Goal: Task Accomplishment & Management: Manage account settings

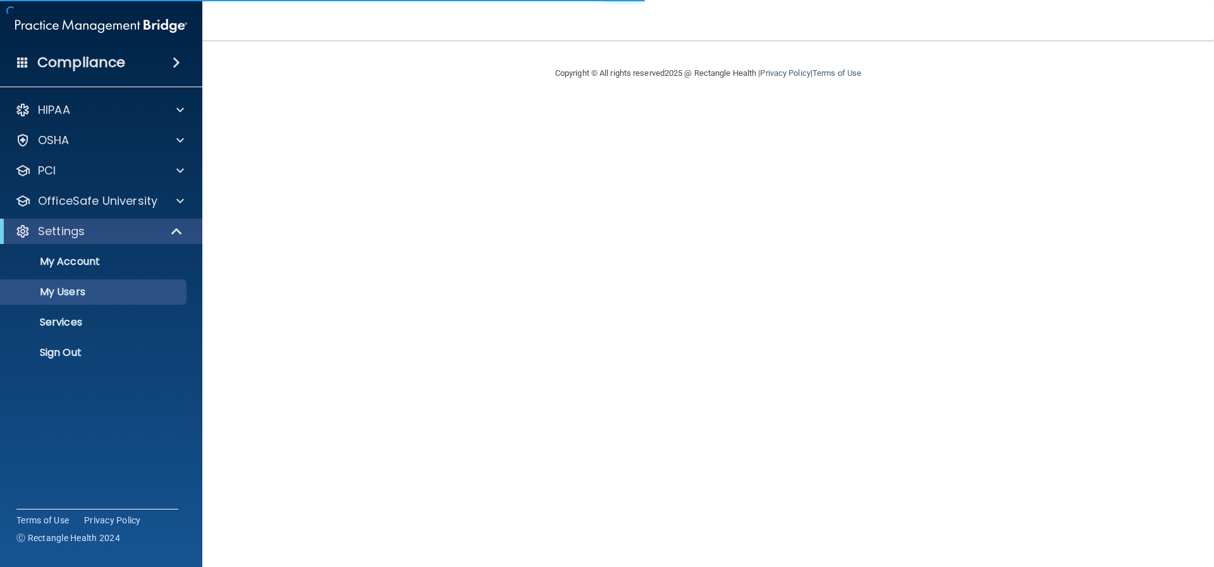
select select "20"
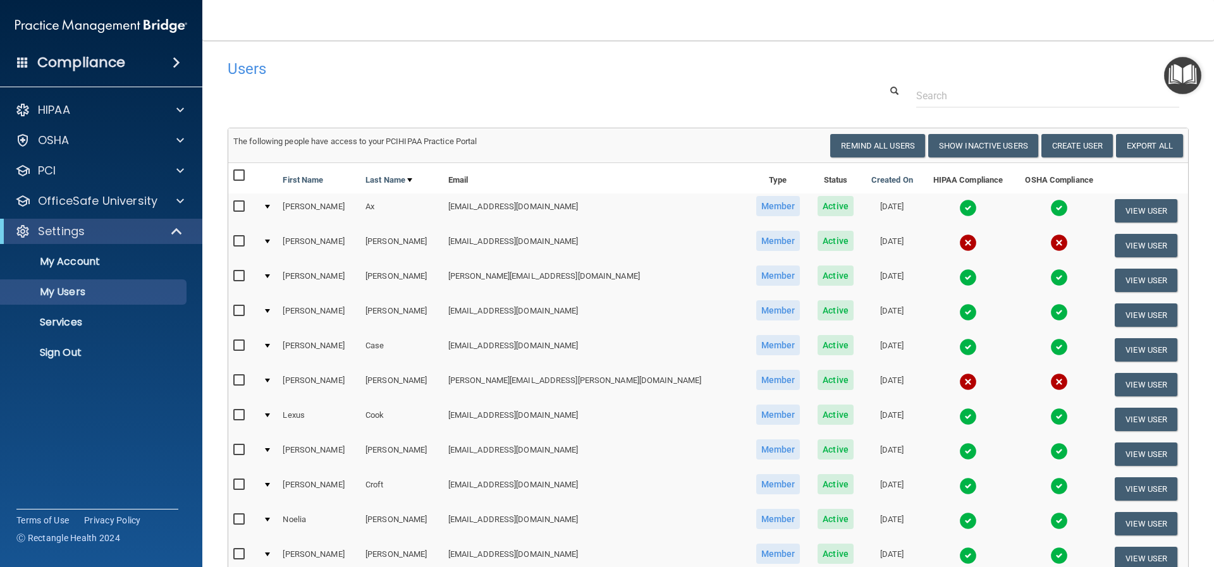
click at [136, 64] on div "Compliance" at bounding box center [101, 63] width 202 height 28
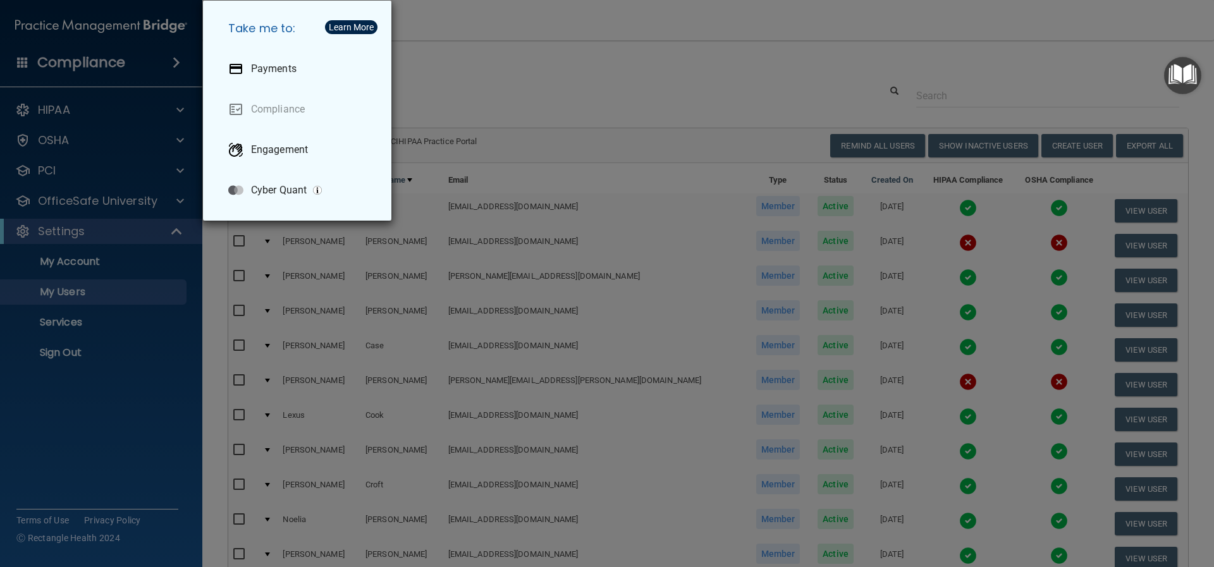
click at [470, 59] on div "Take me to: Payments Compliance Engagement Cyber Quant" at bounding box center [607, 283] width 1214 height 567
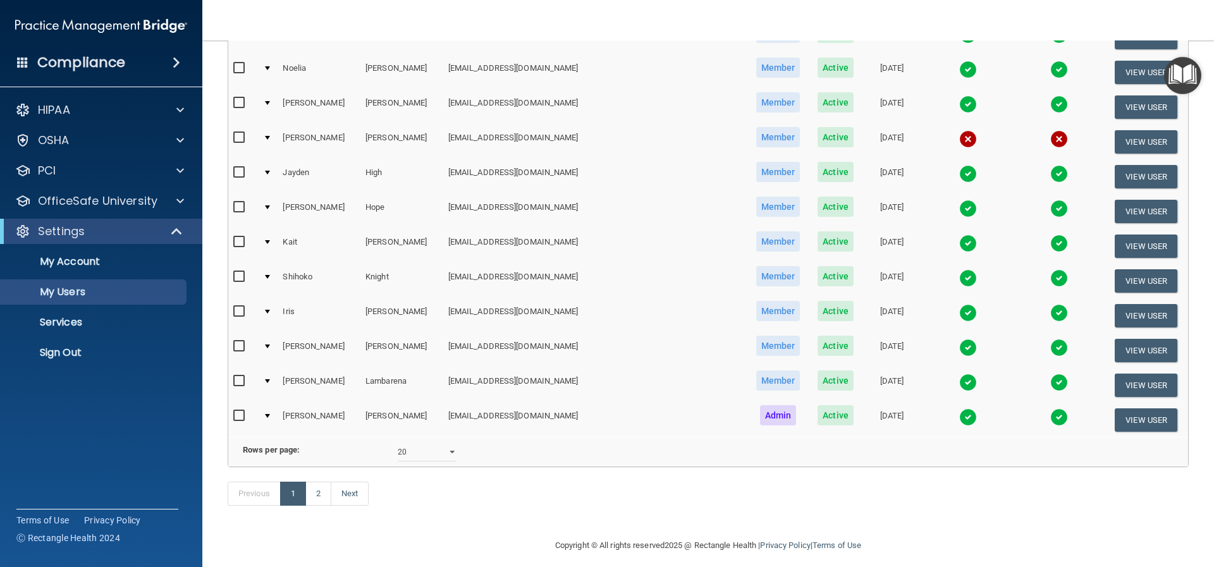
scroll to position [479, 0]
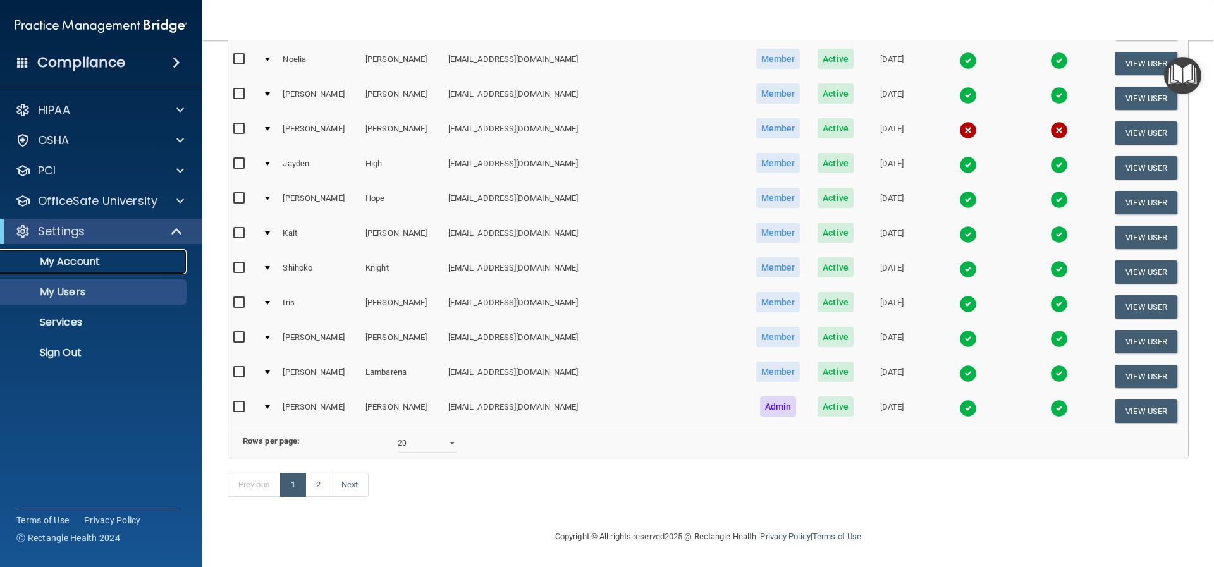
click at [75, 265] on p "My Account" at bounding box center [94, 261] width 173 height 13
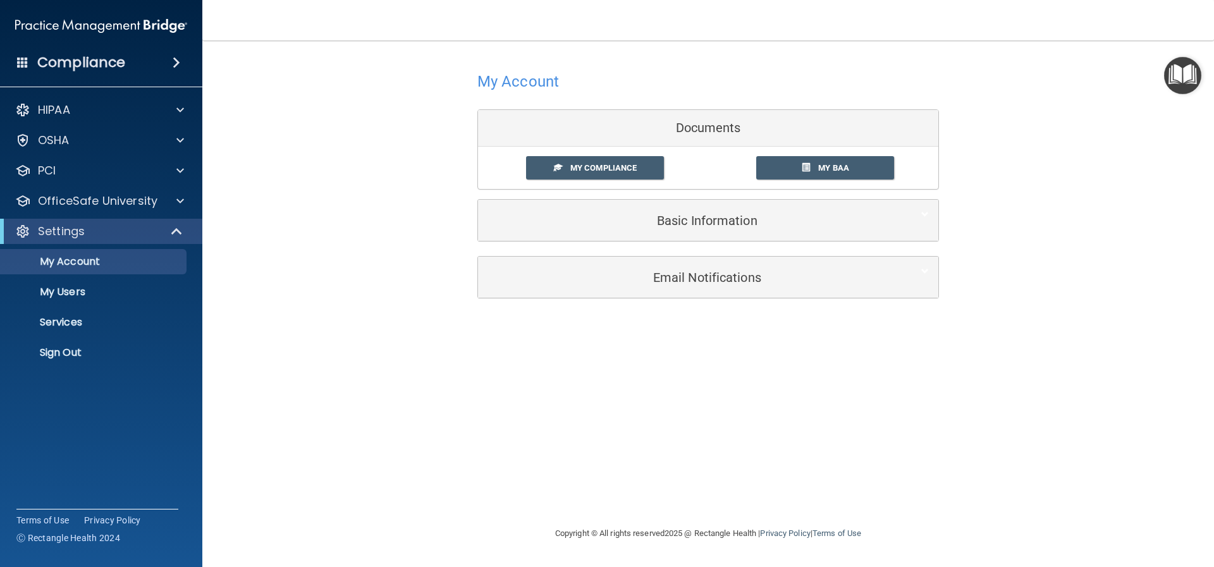
click at [61, 63] on h4 "Compliance" at bounding box center [81, 63] width 88 height 18
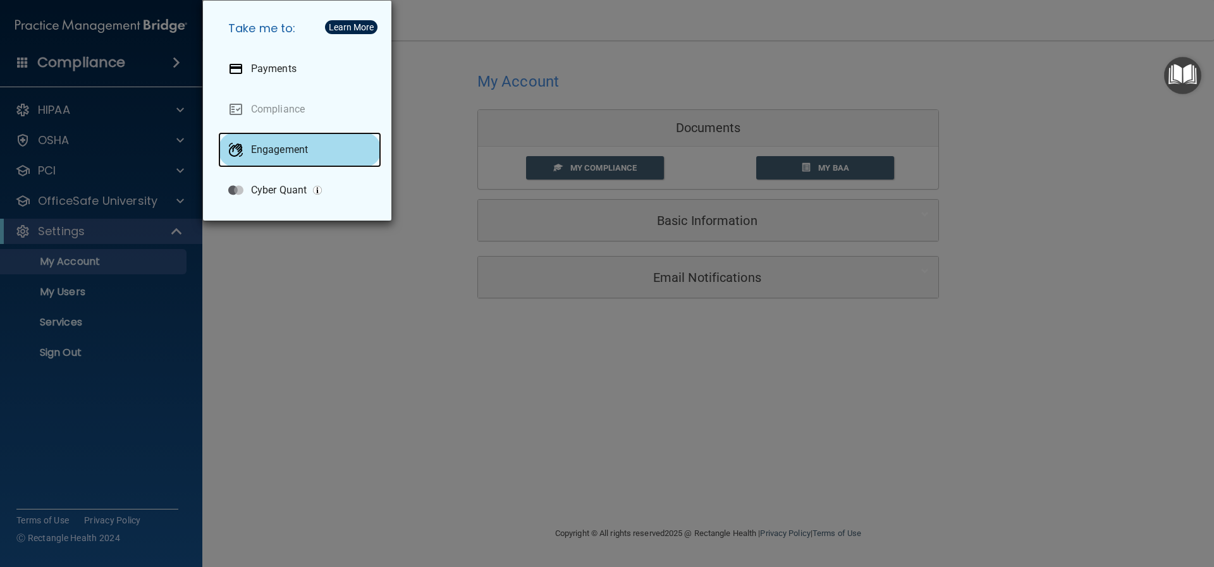
click at [271, 152] on p "Engagement" at bounding box center [279, 149] width 57 height 13
click at [355, 23] on div "Learn More" at bounding box center [351, 27] width 45 height 9
click at [160, 64] on div "Take me to: Payments Compliance Engagement Cyber Quant" at bounding box center [607, 283] width 1214 height 567
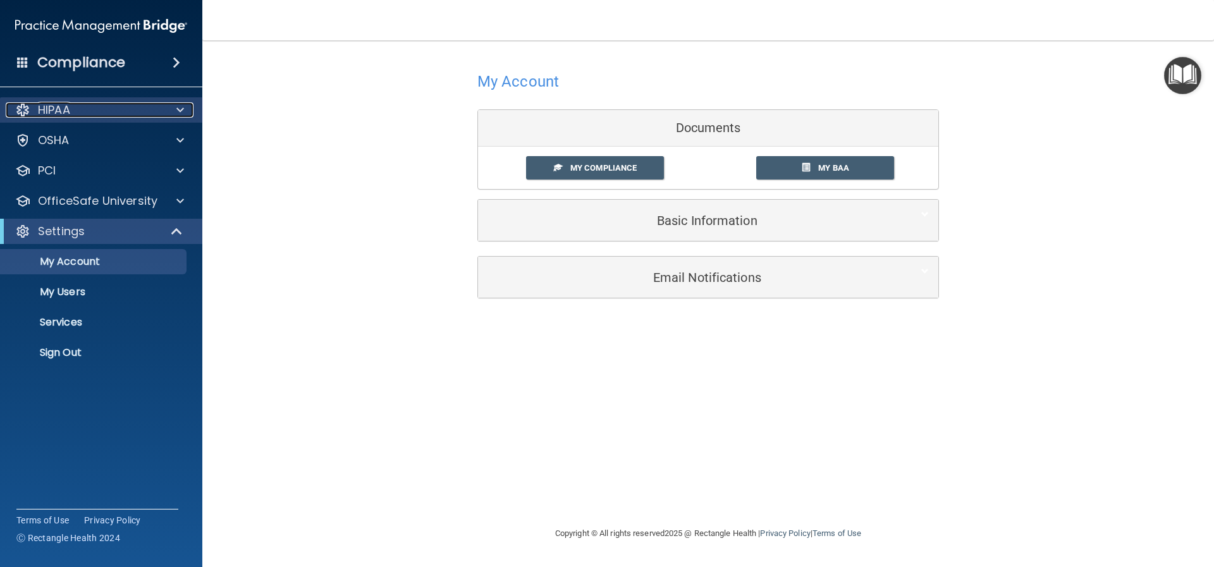
click at [174, 108] on div at bounding box center [178, 109] width 32 height 15
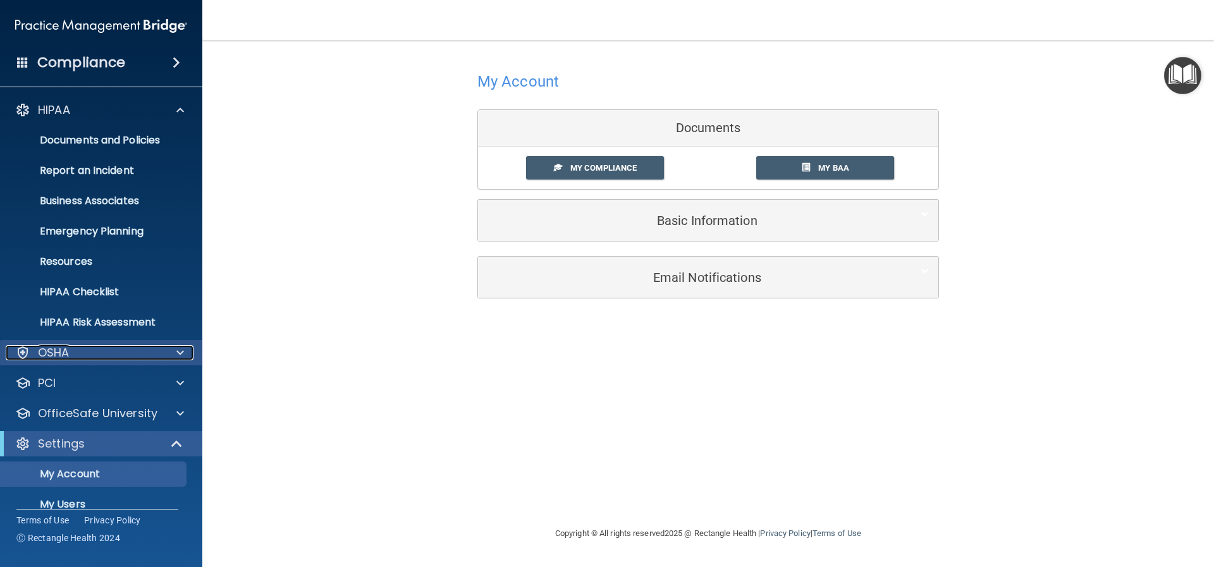
click at [101, 346] on div "OSHA" at bounding box center [84, 352] width 157 height 15
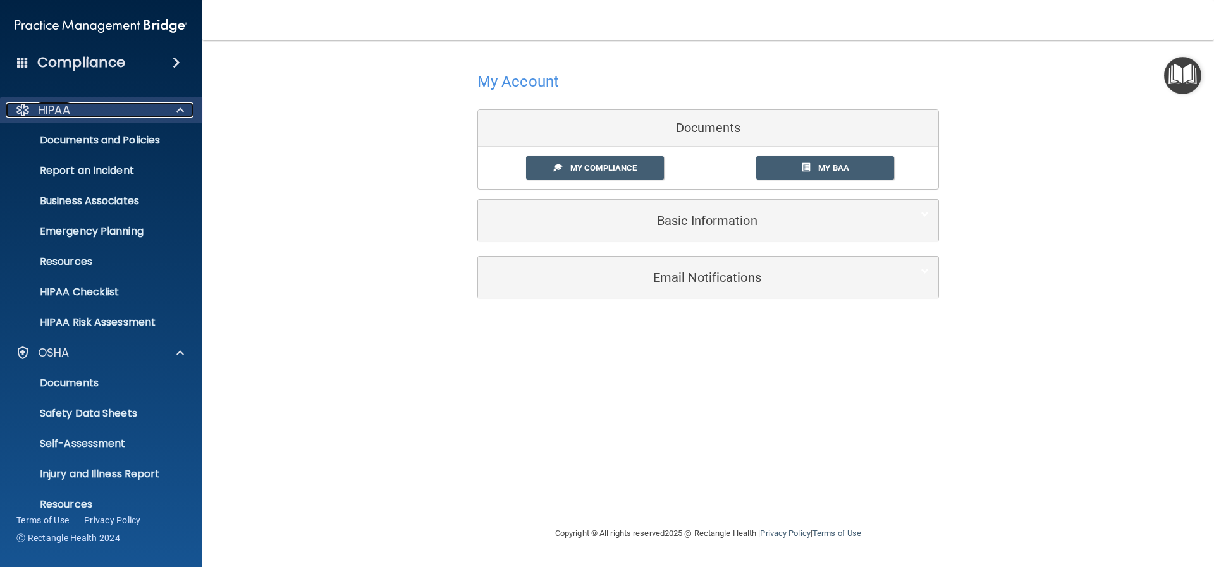
click at [180, 105] on span at bounding box center [180, 109] width 8 height 15
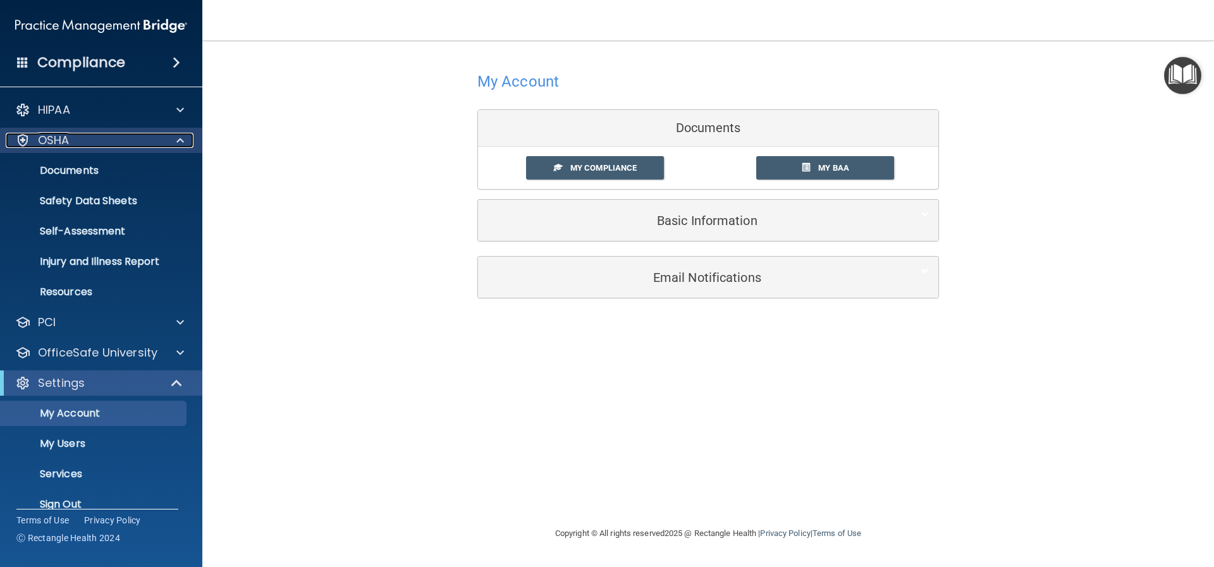
click at [182, 143] on span at bounding box center [180, 140] width 8 height 15
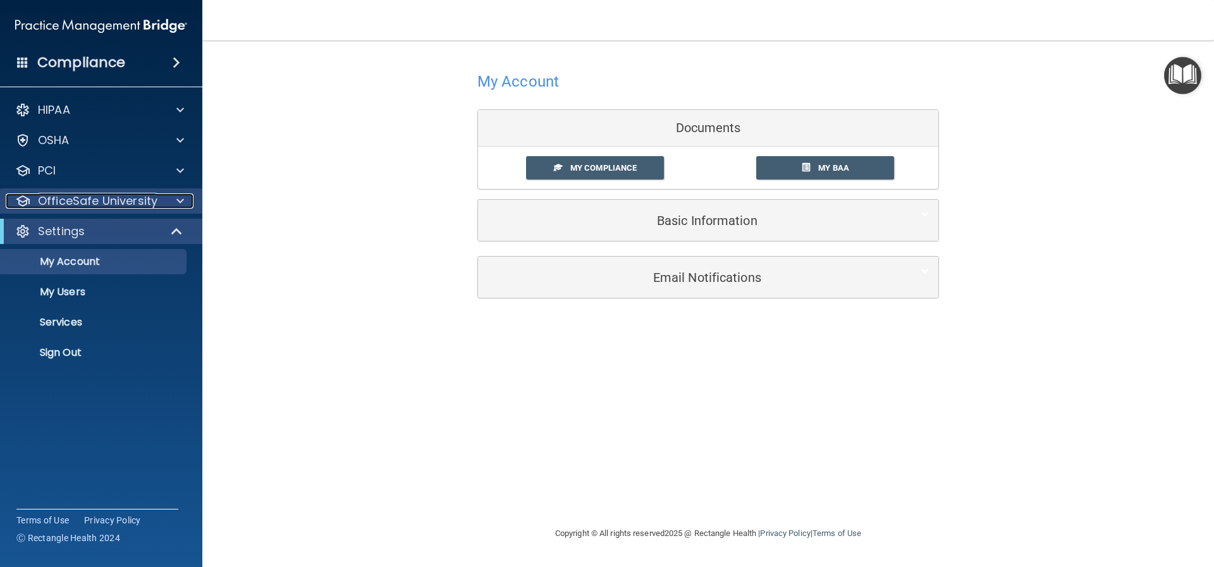
click at [177, 195] on span at bounding box center [180, 200] width 8 height 15
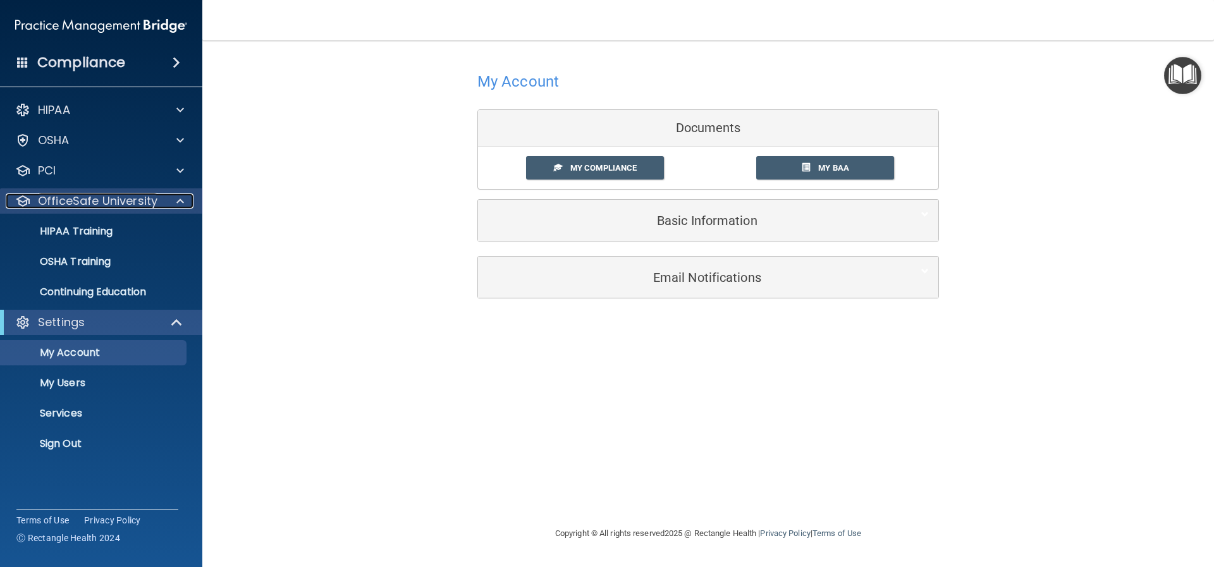
click at [180, 204] on span at bounding box center [180, 200] width 8 height 15
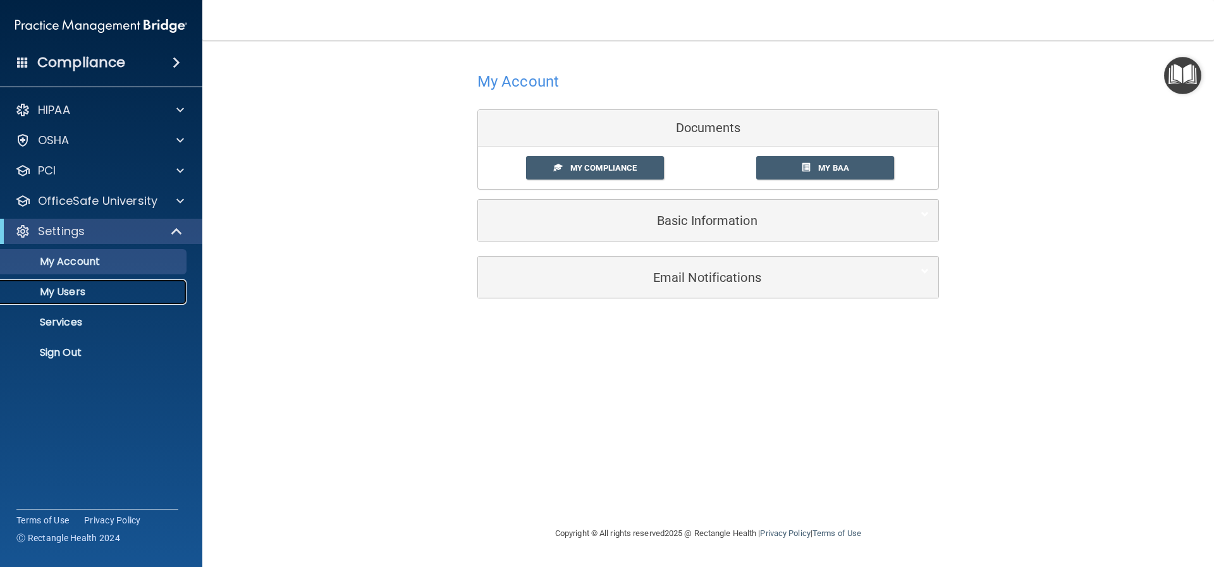
click at [102, 290] on p "My Users" at bounding box center [94, 292] width 173 height 13
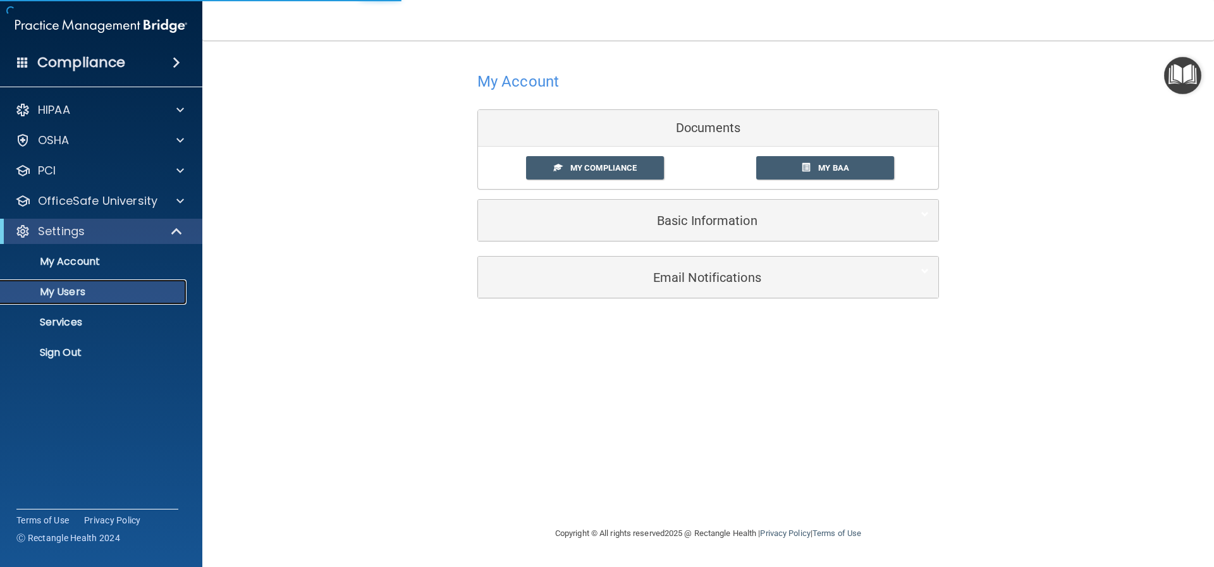
select select "20"
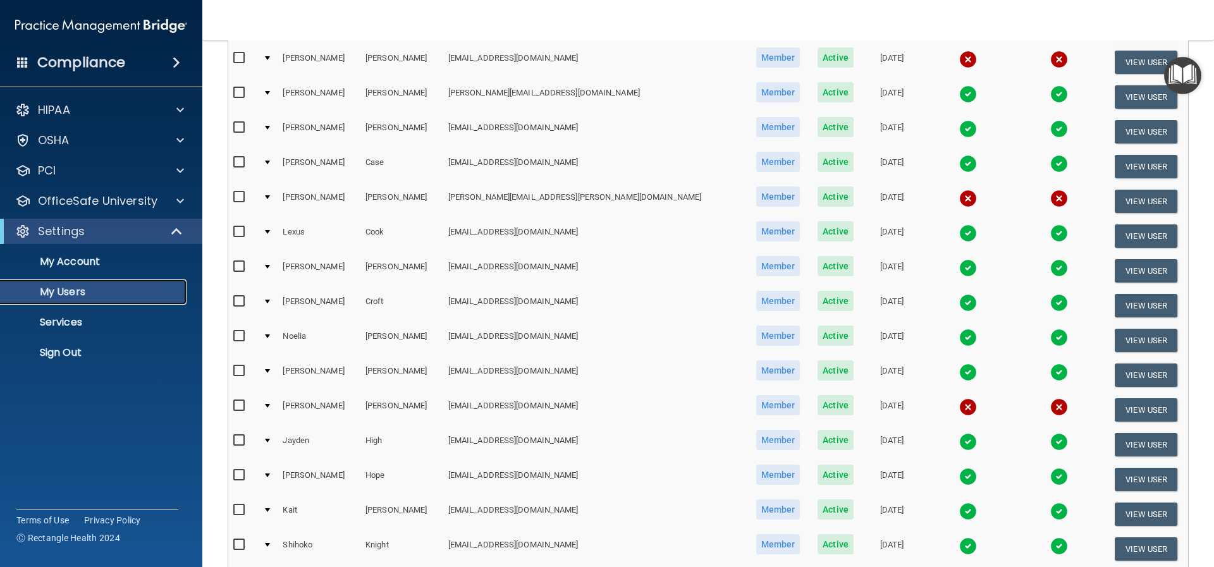
scroll to position [190, 0]
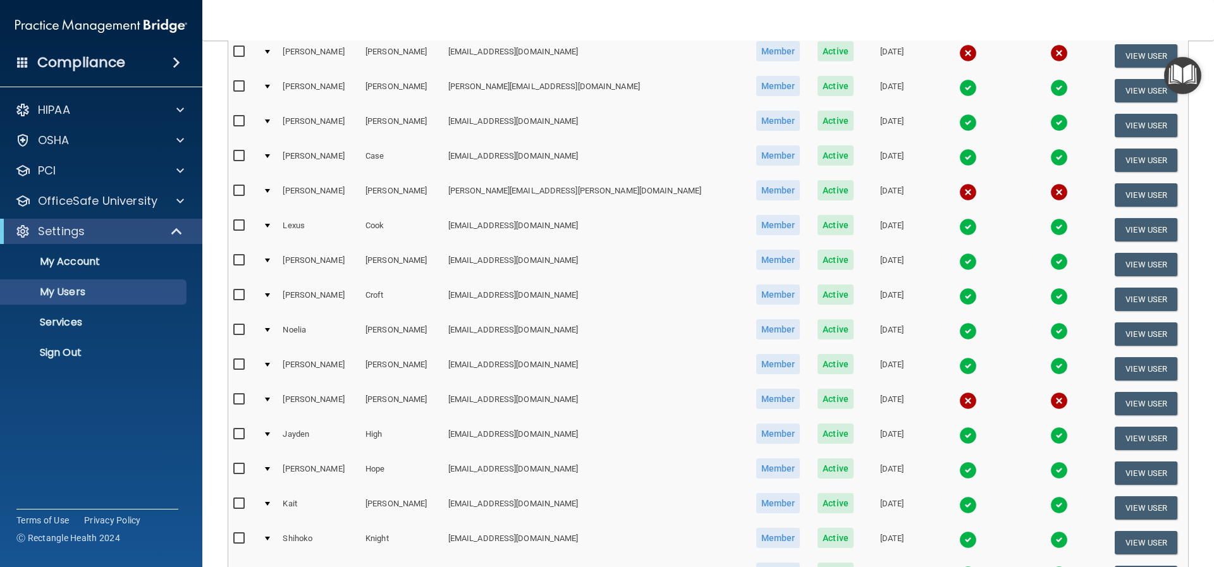
click at [270, 400] on div at bounding box center [267, 400] width 5 height 4
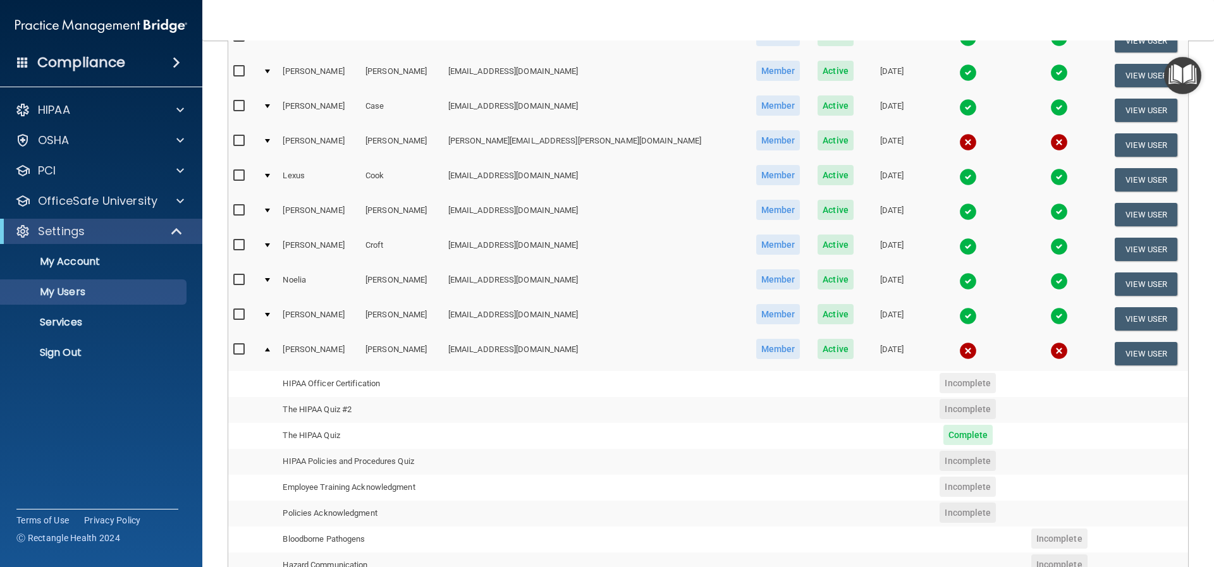
scroll to position [316, 0]
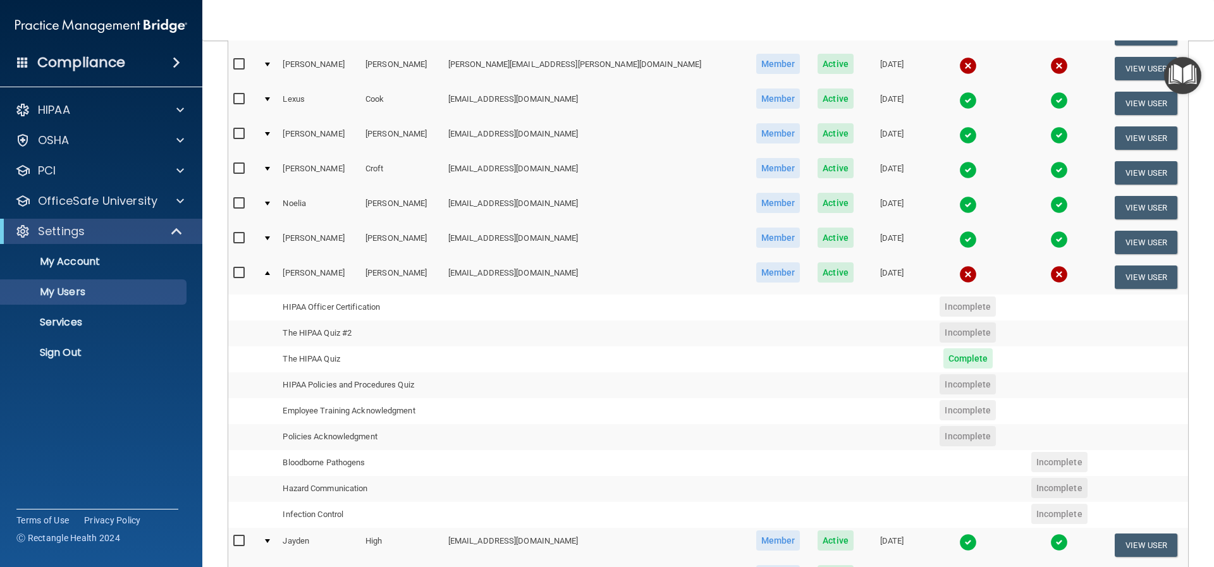
click at [270, 271] on div at bounding box center [267, 273] width 5 height 4
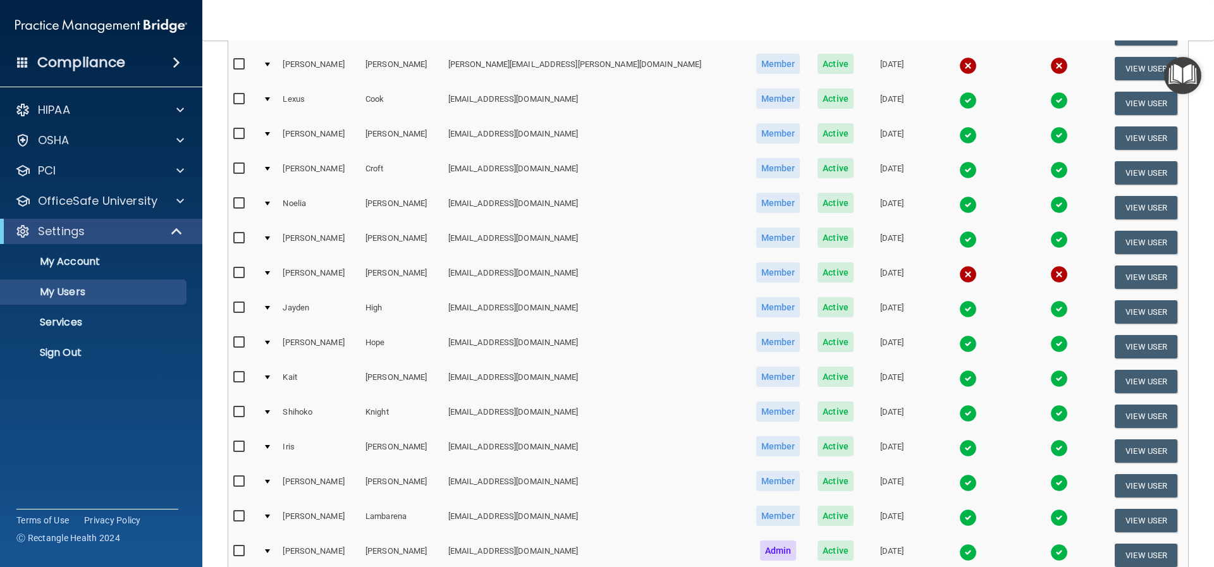
click at [272, 271] on td at bounding box center [268, 277] width 20 height 35
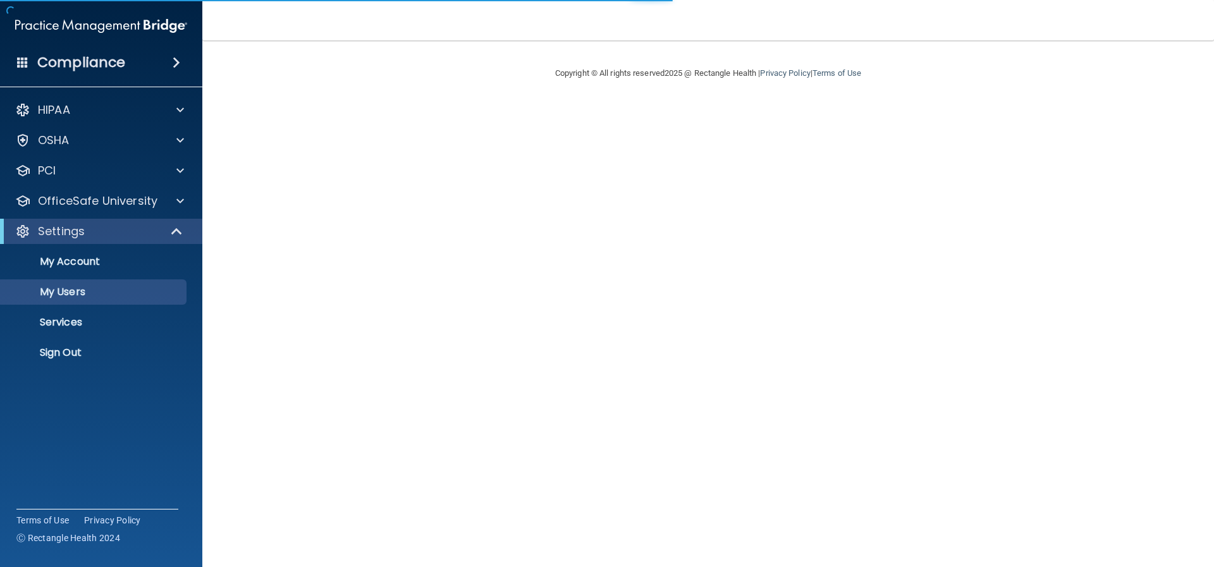
select select "20"
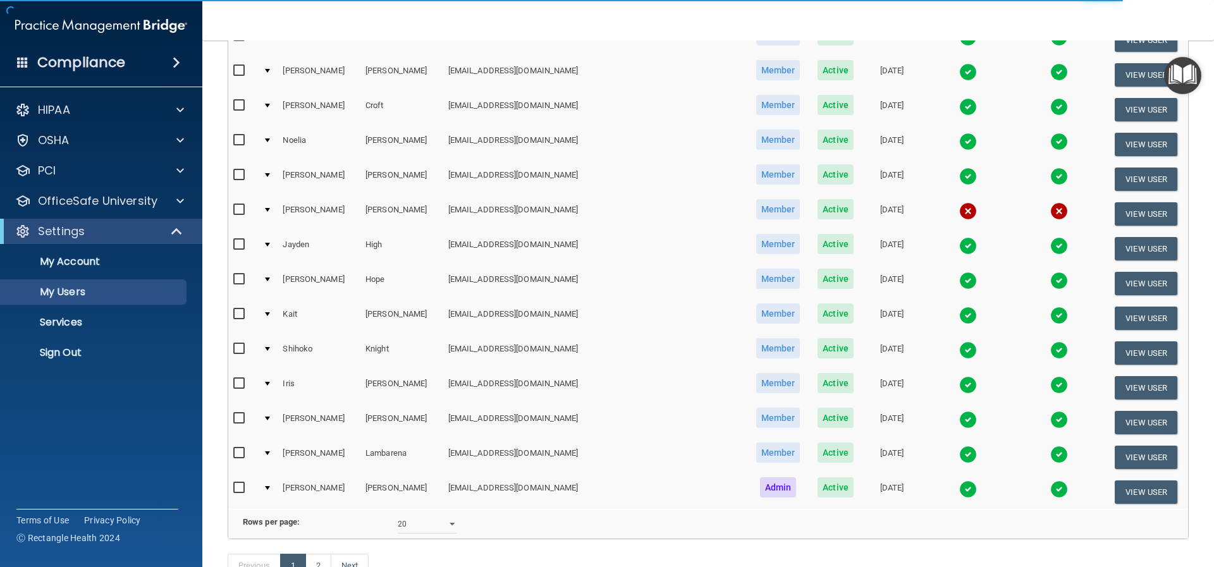
scroll to position [479, 0]
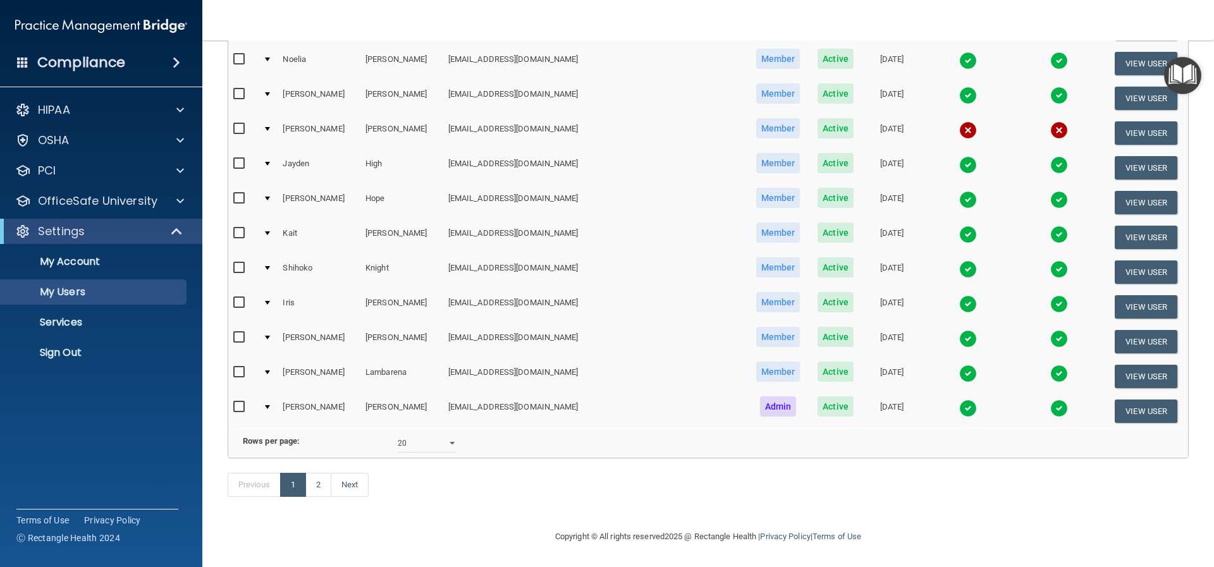
click at [485, 119] on td "[EMAIL_ADDRESS][DOMAIN_NAME]" at bounding box center [594, 133] width 303 height 35
click at [270, 127] on div at bounding box center [267, 129] width 5 height 4
